Goal: Information Seeking & Learning: Learn about a topic

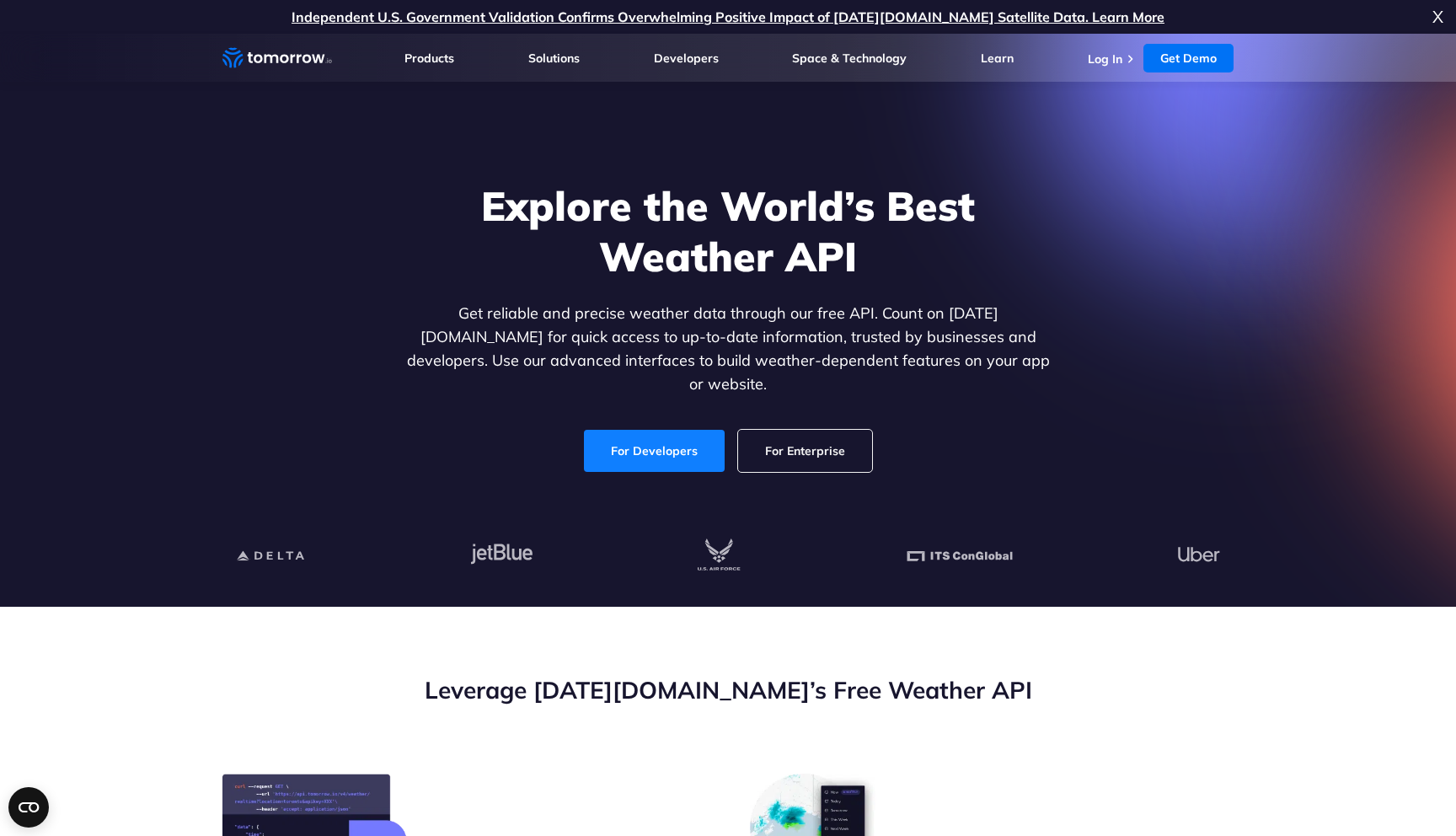
click at [631, 430] on link "For Developers" at bounding box center [654, 451] width 141 height 42
click at [645, 434] on link "For Developers" at bounding box center [654, 451] width 141 height 42
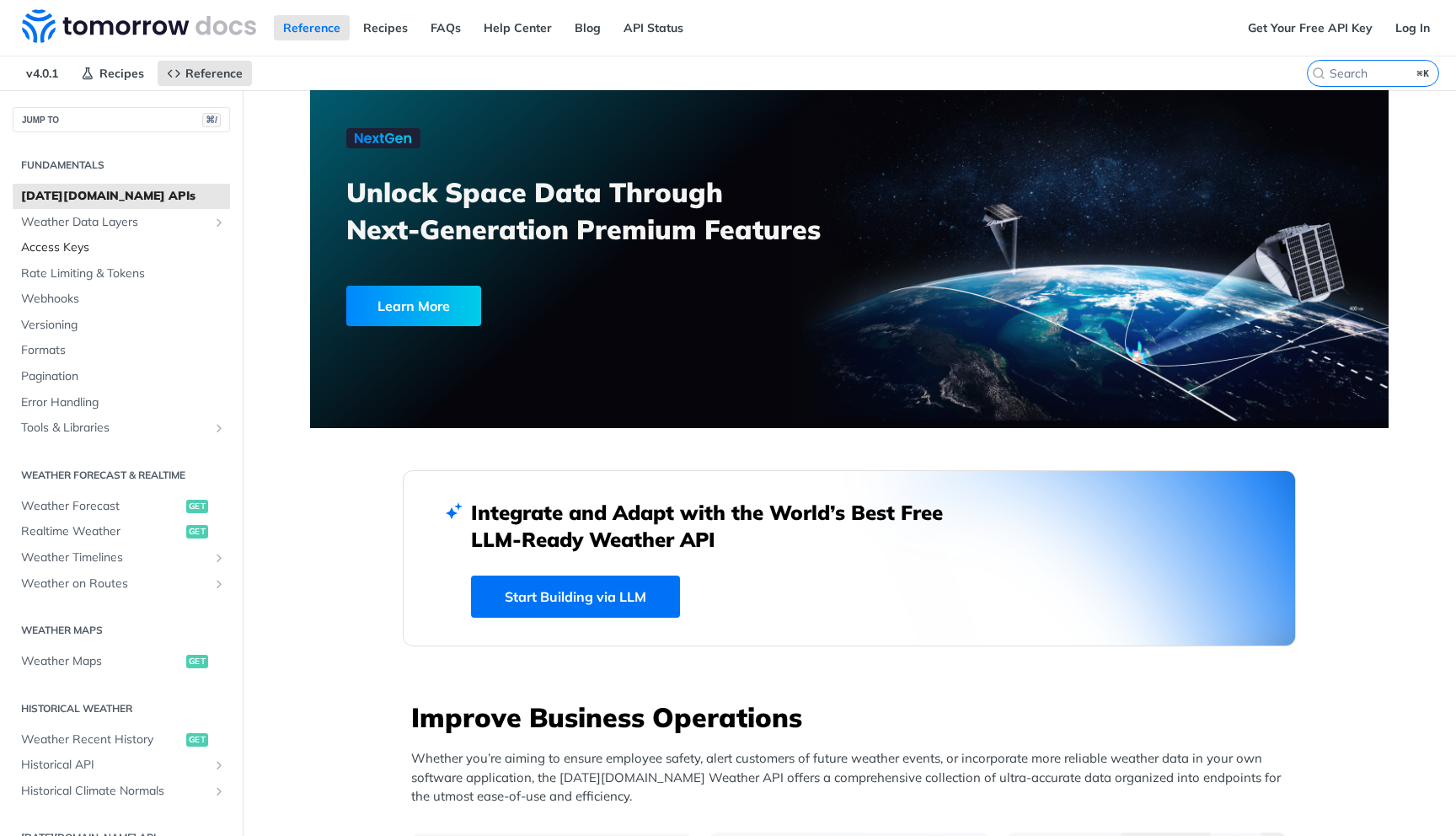
click at [59, 253] on span "Access Keys" at bounding box center [123, 248] width 205 height 17
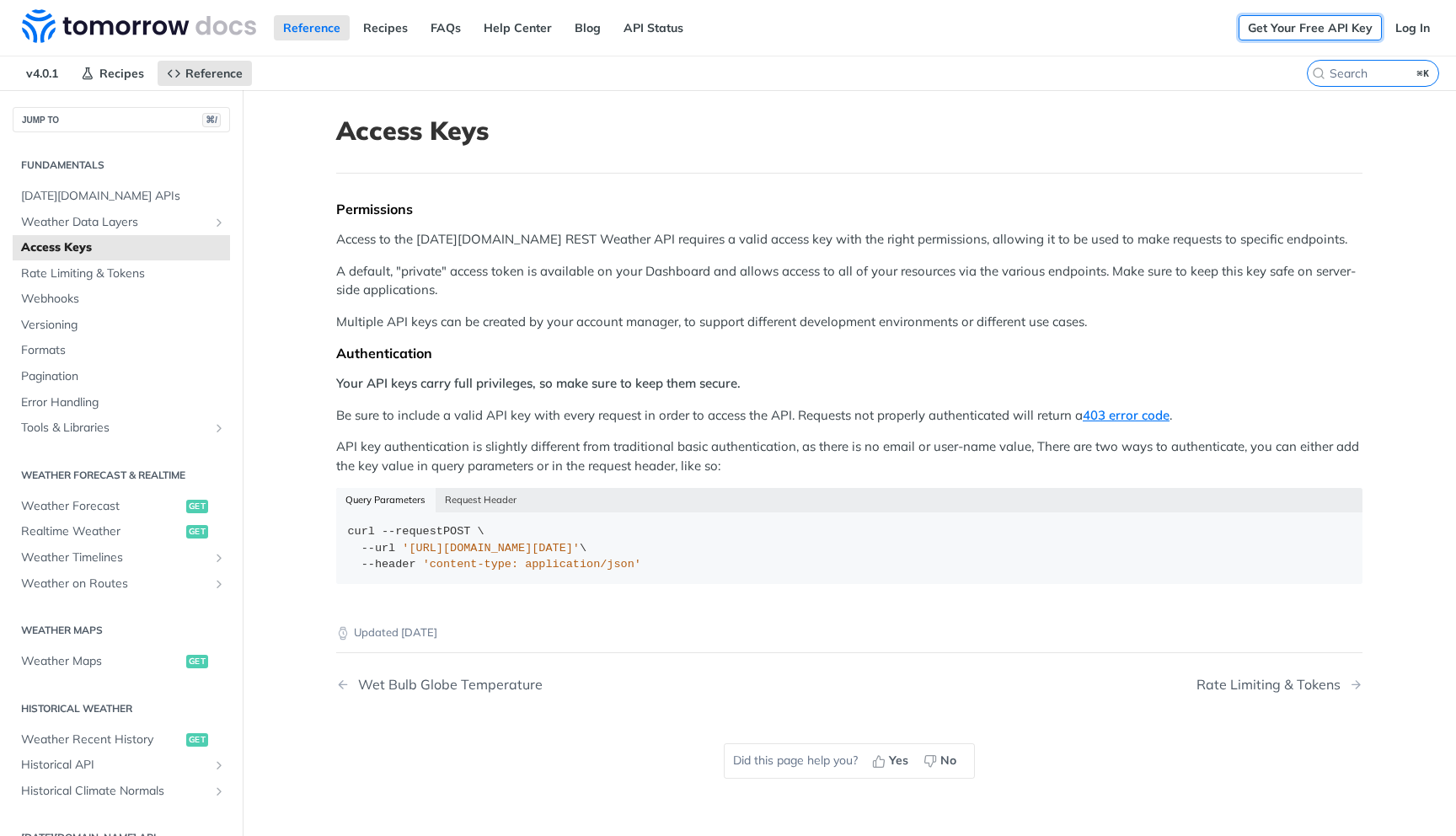
click at [1328, 31] on link "Get Your Free API Key" at bounding box center [1310, 28] width 144 height 25
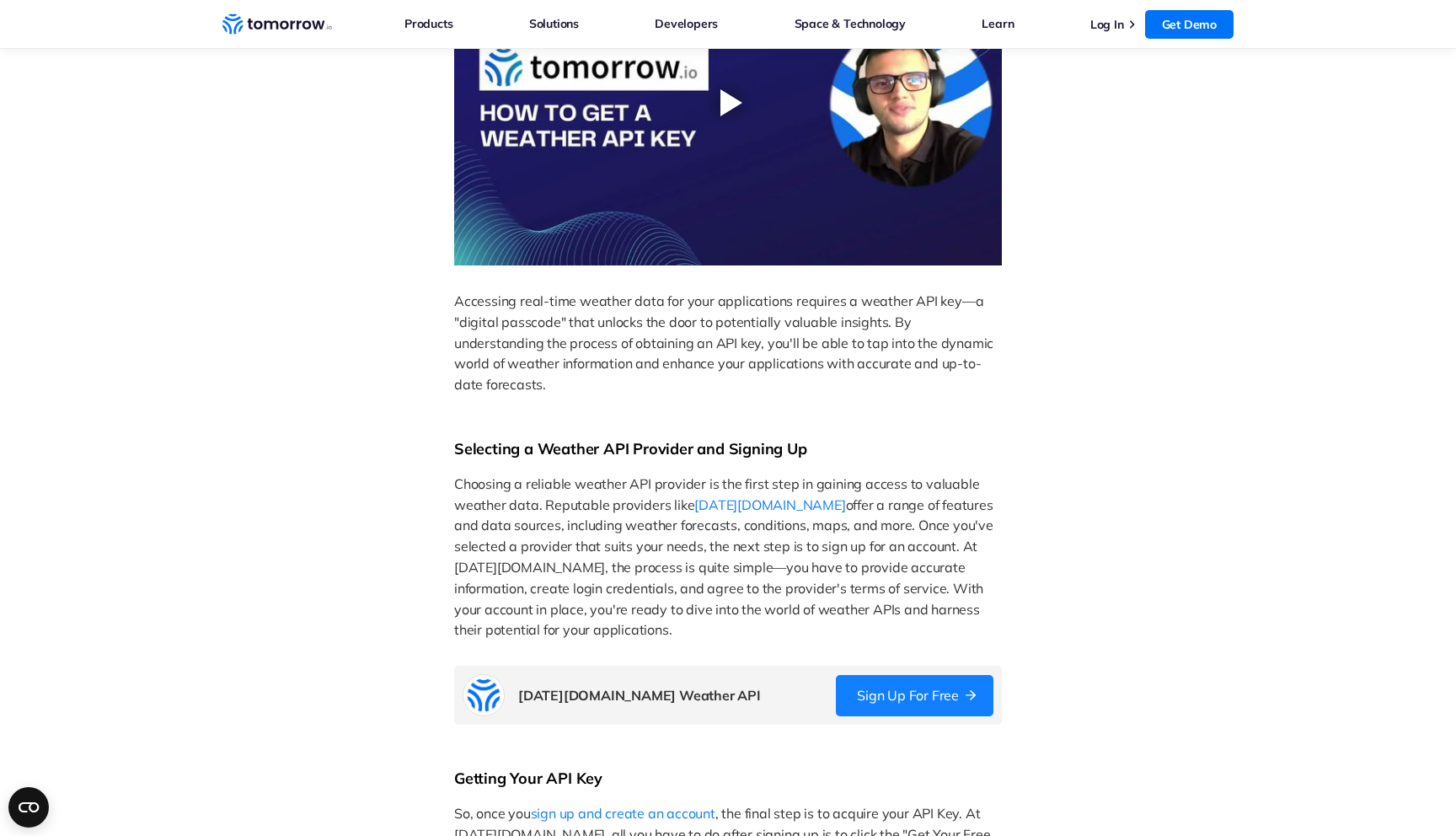
scroll to position [656, 0]
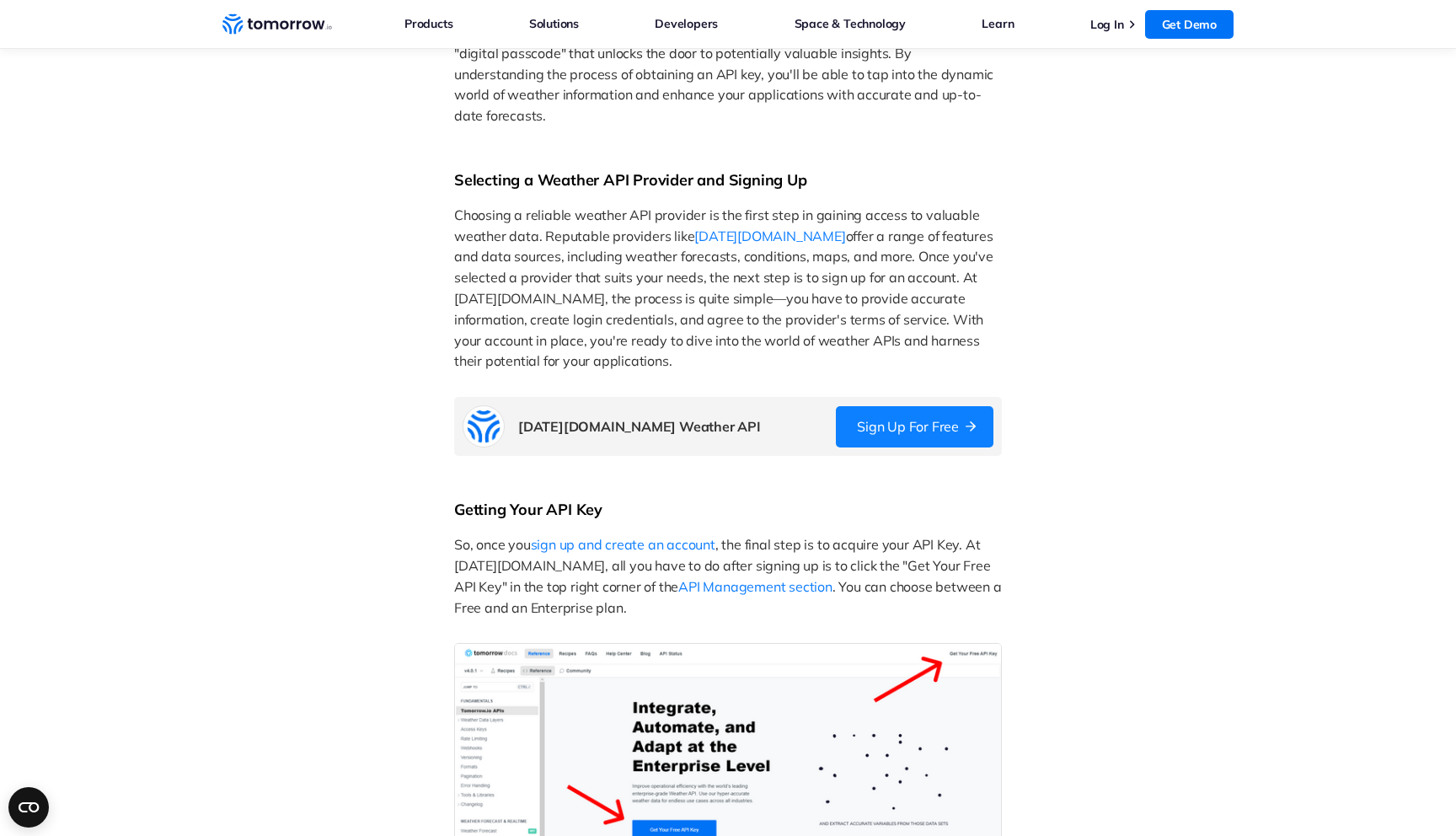
click at [900, 435] on link "Sign Up for Free" at bounding box center [914, 426] width 158 height 41
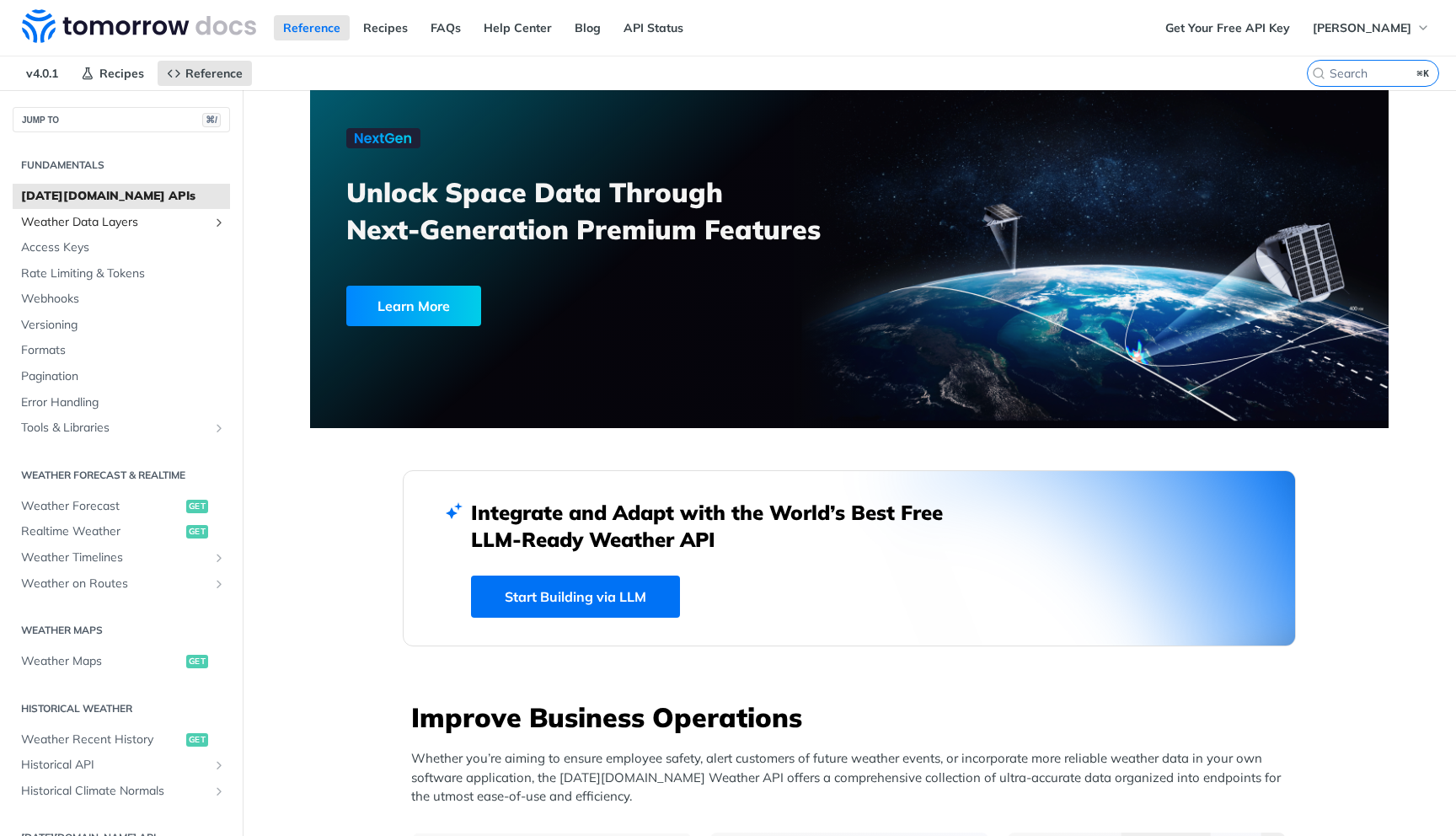
click at [125, 222] on span "Weather Data Layers" at bounding box center [114, 223] width 187 height 17
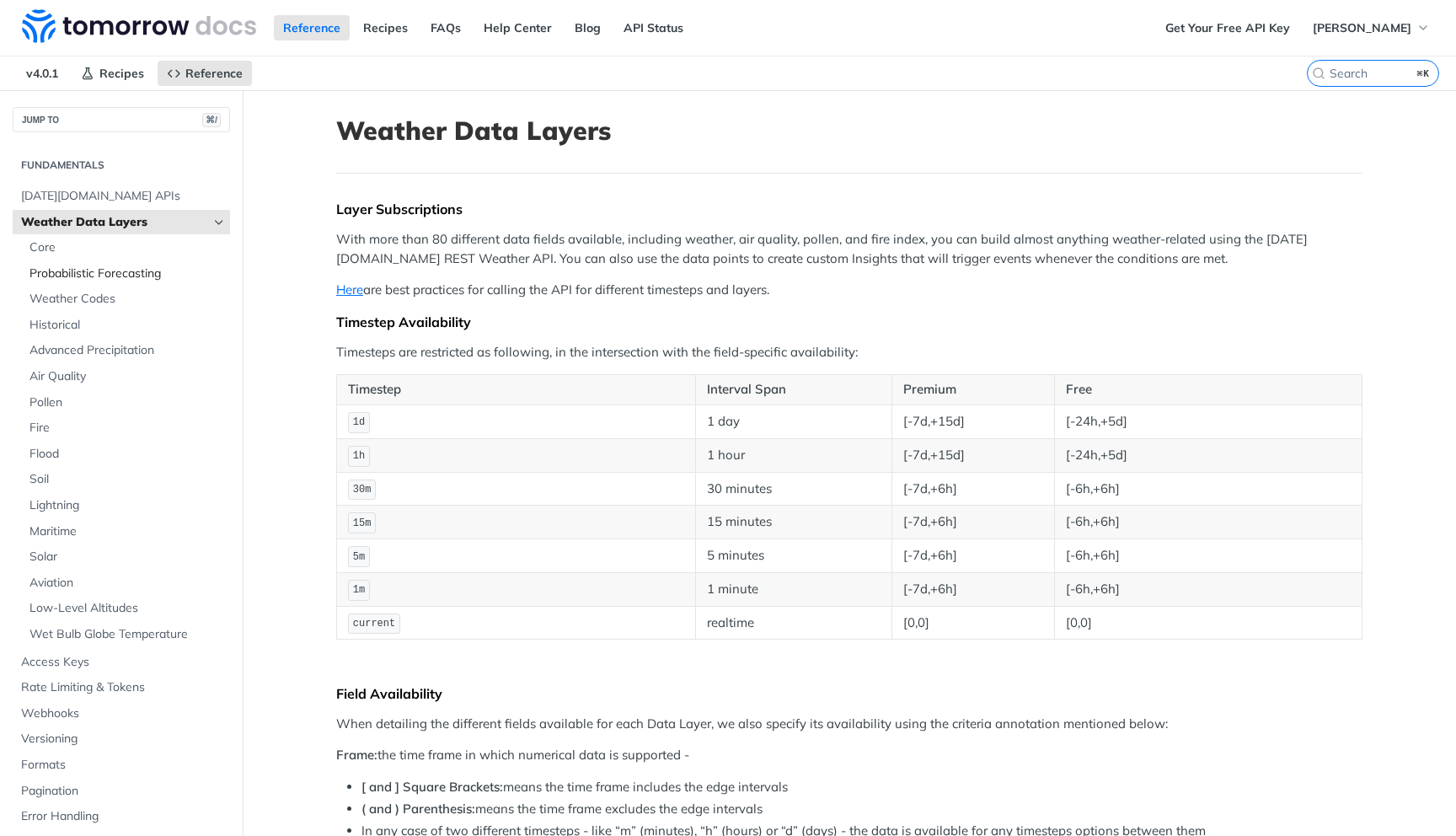
click at [123, 276] on span "Probabilistic Forecasting" at bounding box center [127, 274] width 196 height 17
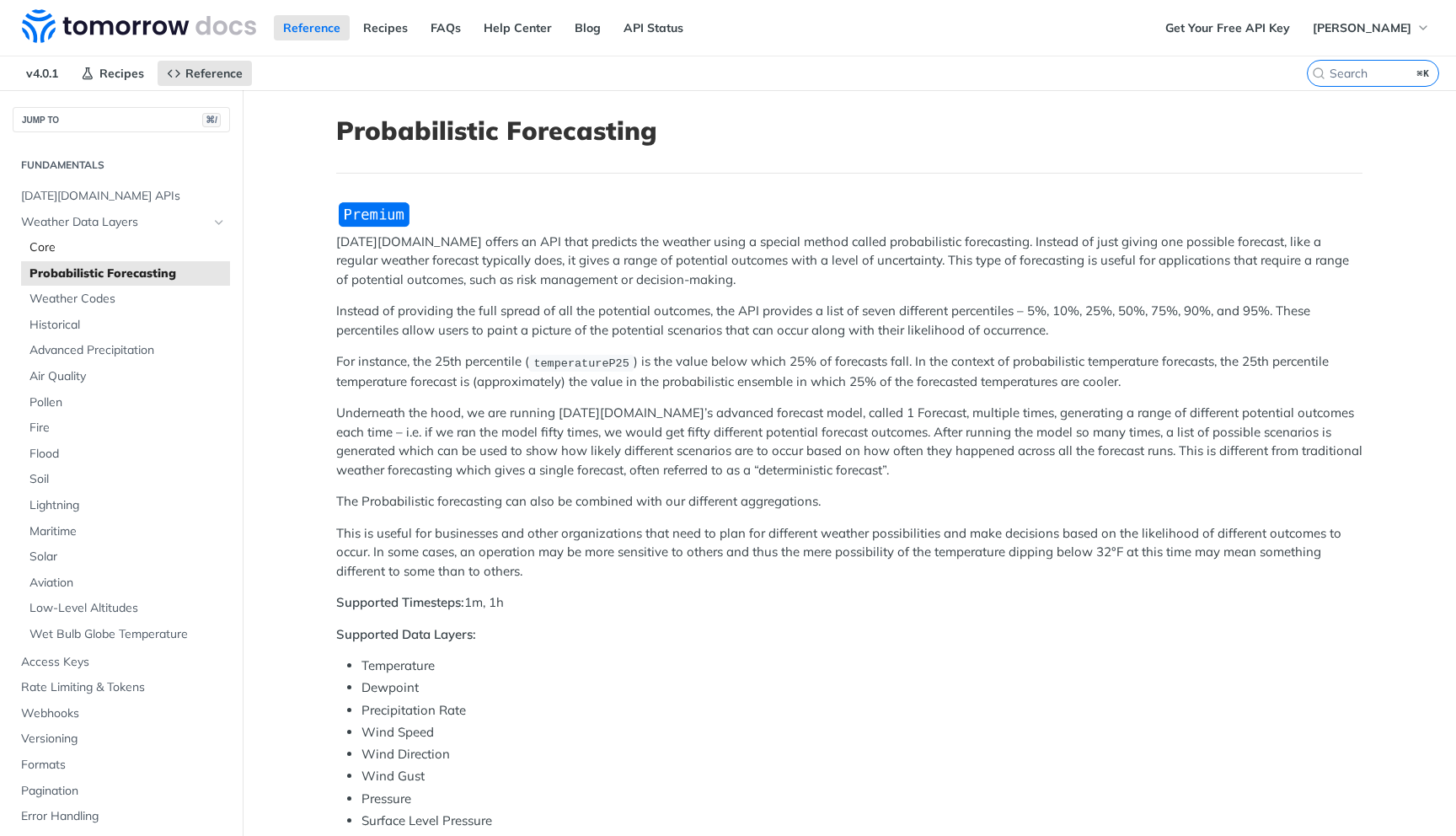
click at [101, 243] on span "Core" at bounding box center [127, 248] width 196 height 17
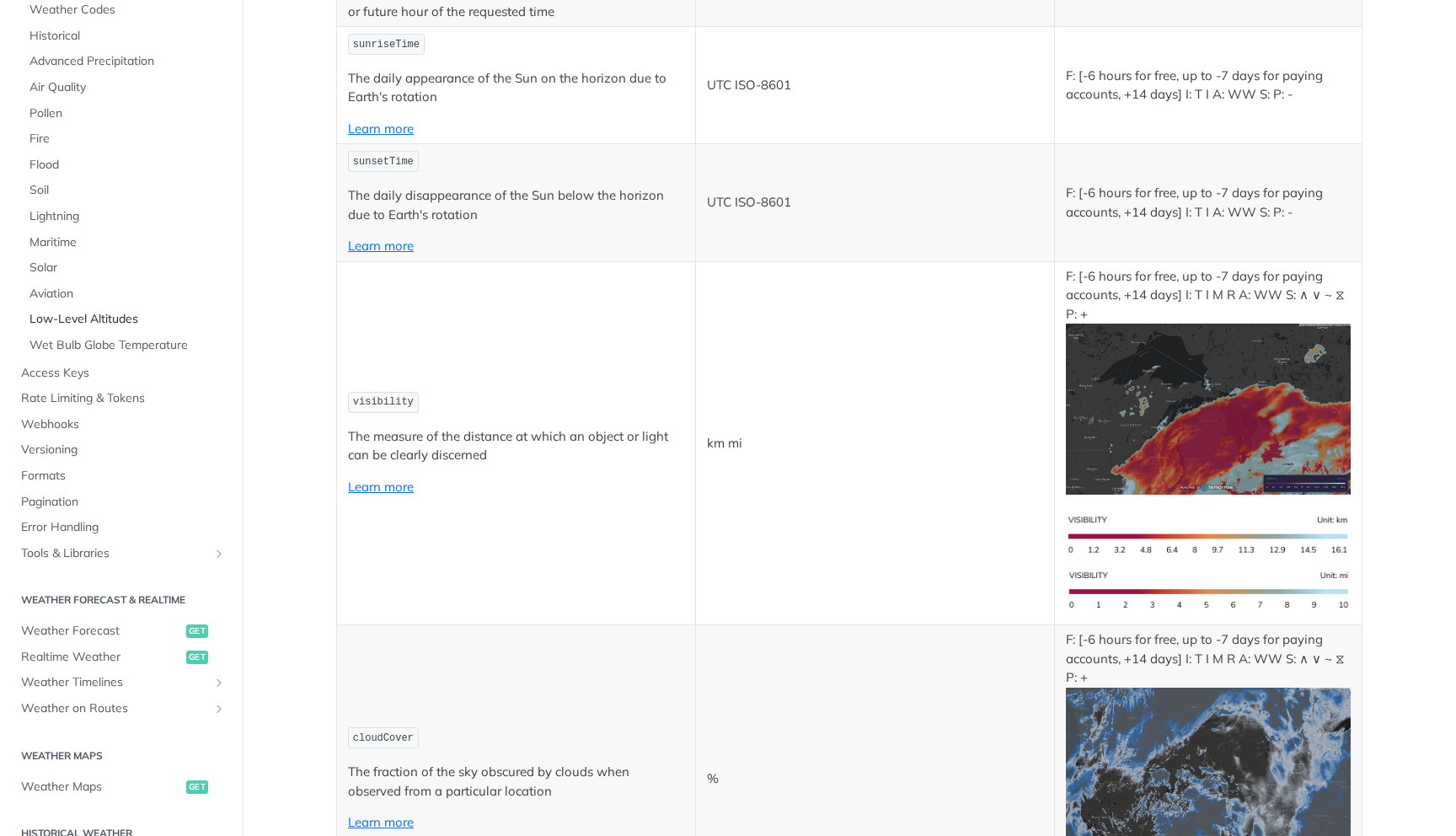
scroll to position [200, 0]
click at [96, 629] on span "Weather Forecast" at bounding box center [101, 631] width 161 height 17
